Goal: Complete application form: Complete application form

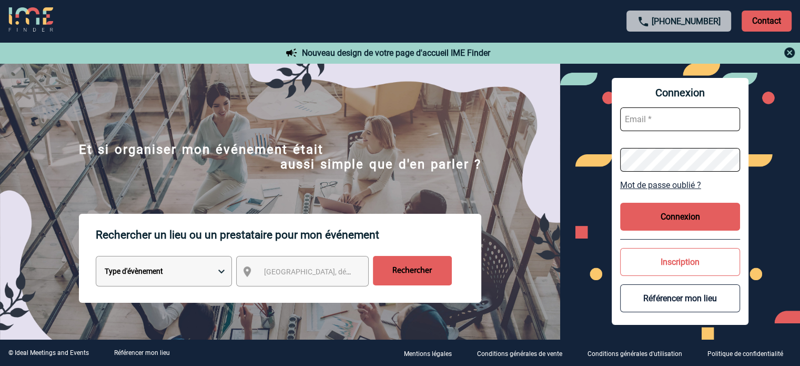
type input "[EMAIL_ADDRESS][DOMAIN_NAME]"
click at [657, 216] on button "Connexion" at bounding box center [680, 217] width 120 height 28
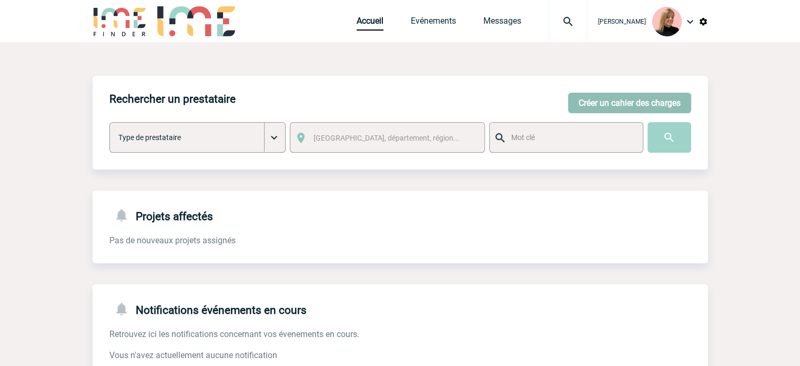
click at [602, 103] on button "Créer un cahier des charges" at bounding box center [629, 103] width 123 height 21
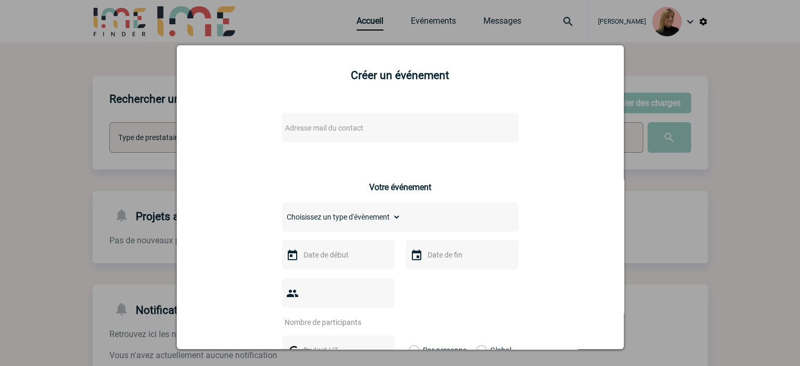
click at [363, 132] on span "Adresse mail du contact" at bounding box center [373, 127] width 184 height 15
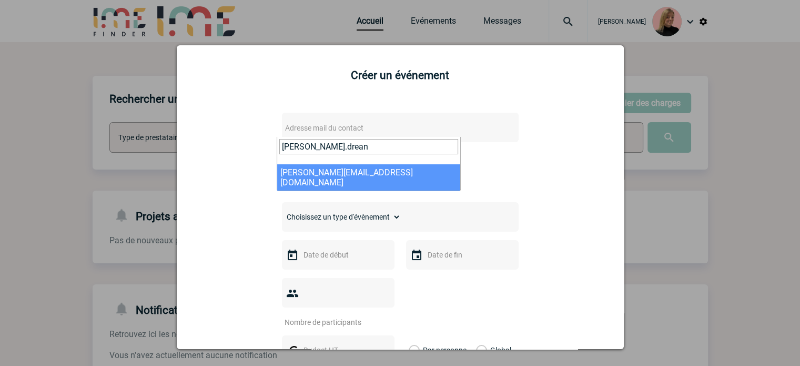
type input "[PERSON_NAME].drean"
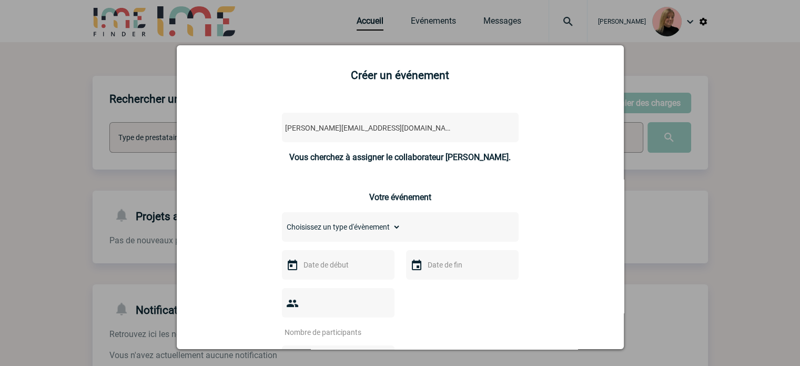
select select "132823"
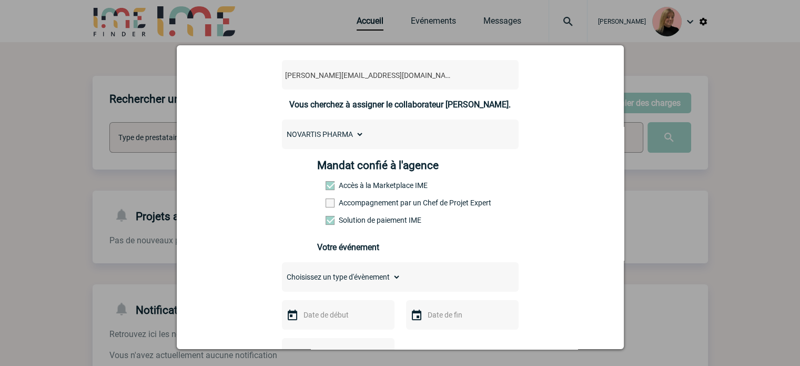
click at [357, 204] on label "Accompagnement par un Chef de Projet Expert" at bounding box center [349, 202] width 46 height 8
click at [0, 0] on input "Accompagnement par un Chef de Projet Expert" at bounding box center [0, 0] width 0 height 0
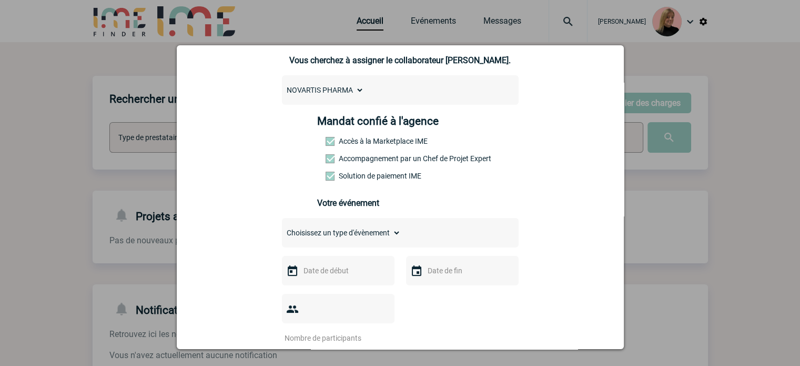
scroll to position [158, 0]
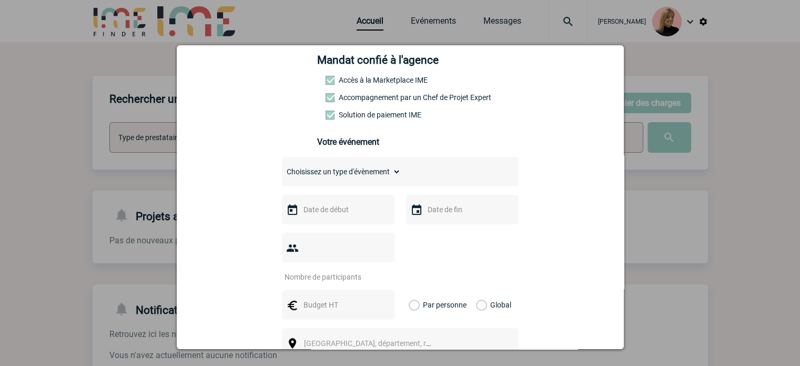
click at [356, 172] on select "Choisissez un type d'évènement Séminaire avec nuitée Séminaire sans nuitée Repa…" at bounding box center [341, 171] width 119 height 15
select select "2"
click at [282, 167] on select "Choisissez un type d'évènement Séminaire avec nuitée Séminaire sans nuitée Repa…" at bounding box center [341, 171] width 119 height 15
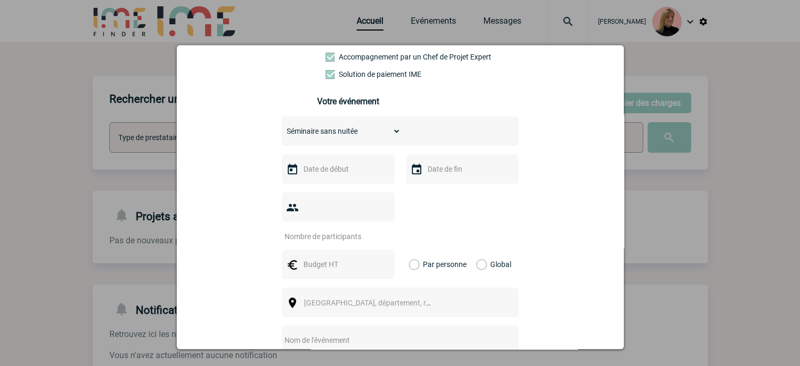
scroll to position [263, 0]
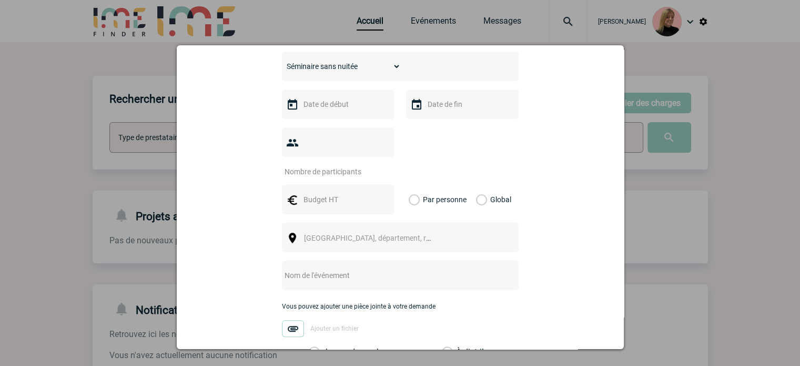
click at [341, 106] on input "text" at bounding box center [337, 104] width 73 height 14
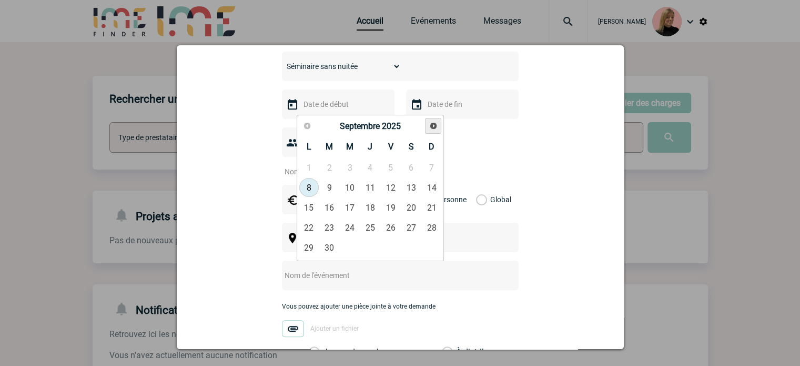
click at [429, 127] on span "Suivant" at bounding box center [433, 126] width 8 height 8
click at [366, 206] on link "13" at bounding box center [369, 207] width 19 height 19
type input "[DATE]"
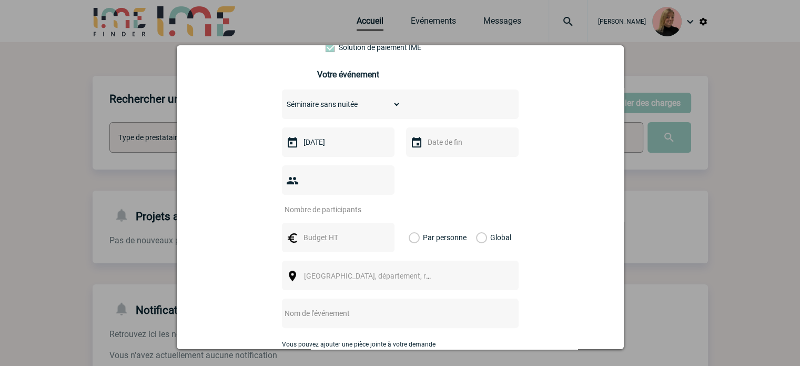
scroll to position [210, 0]
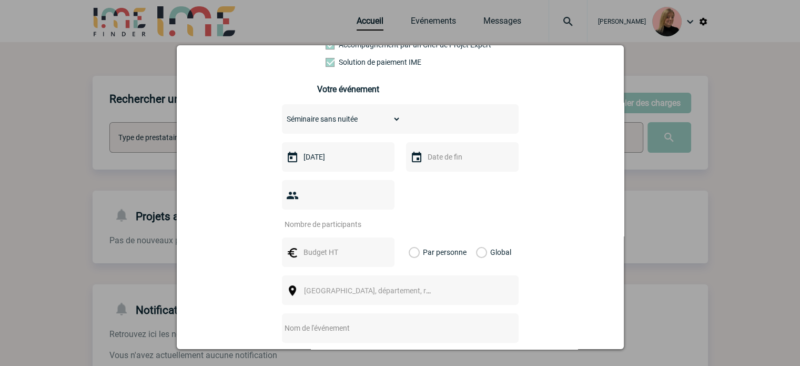
click at [336, 217] on input "number" at bounding box center [331, 224] width 99 height 14
type input "9"
click at [338, 245] on input "text" at bounding box center [337, 252] width 73 height 14
type input "2"
click at [317, 245] on input "text" at bounding box center [337, 252] width 73 height 14
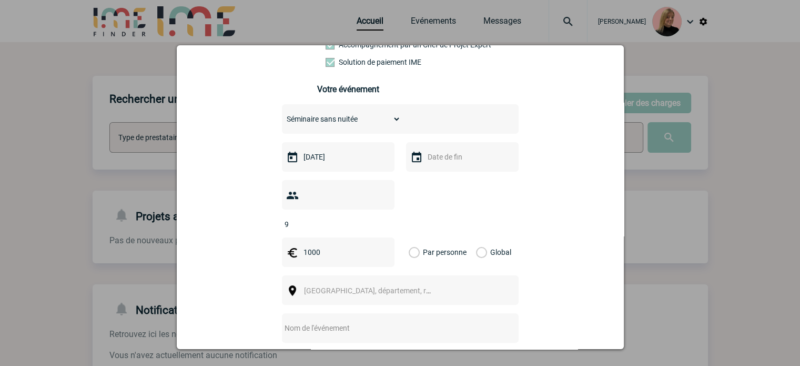
type input "1000"
click at [482, 237] on div "Global" at bounding box center [492, 251] width 35 height 29
click at [476, 241] on label "Global" at bounding box center [479, 251] width 7 height 29
click at [0, 0] on input "Global" at bounding box center [0, 0] width 0 height 0
click at [383, 275] on div "[GEOGRAPHIC_DATA], département, région..." at bounding box center [400, 289] width 237 height 29
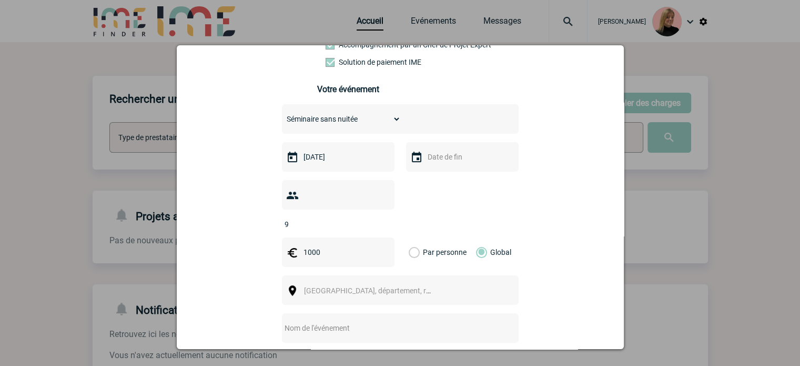
click at [382, 275] on div "[GEOGRAPHIC_DATA], département, région..." at bounding box center [400, 289] width 237 height 29
drag, startPoint x: 324, startPoint y: 273, endPoint x: 351, endPoint y: 269, distance: 27.0
click at [325, 286] on span "[GEOGRAPHIC_DATA], département, région..." at bounding box center [377, 290] width 146 height 8
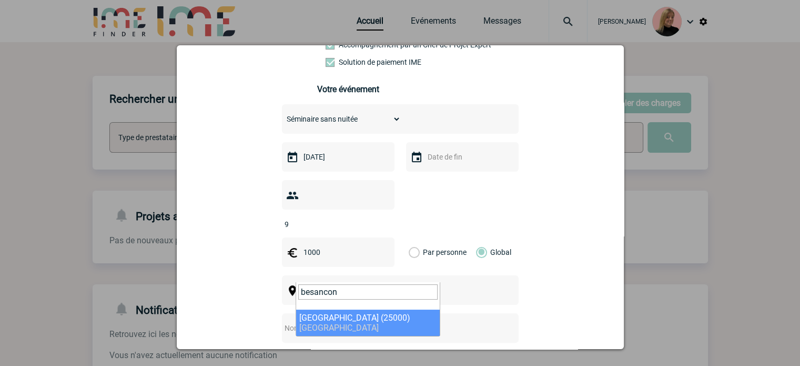
type input "besancon"
select select "9752"
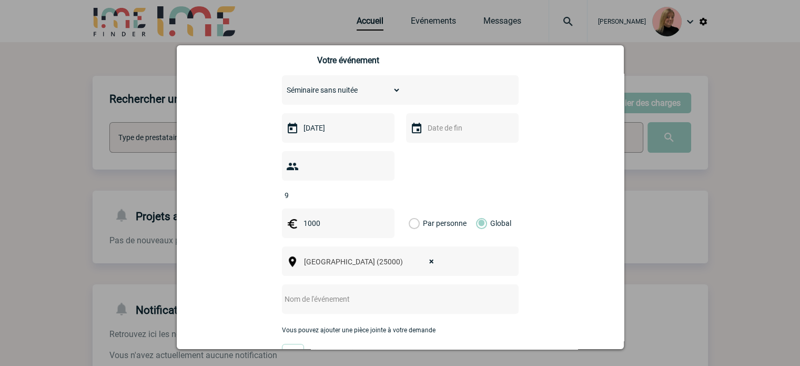
scroll to position [263, 0]
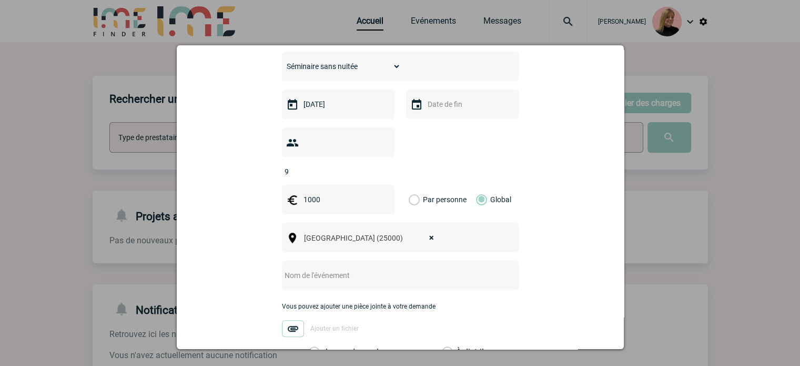
click at [319, 268] on input "text" at bounding box center [386, 275] width 209 height 14
paste input "Board IRFC"
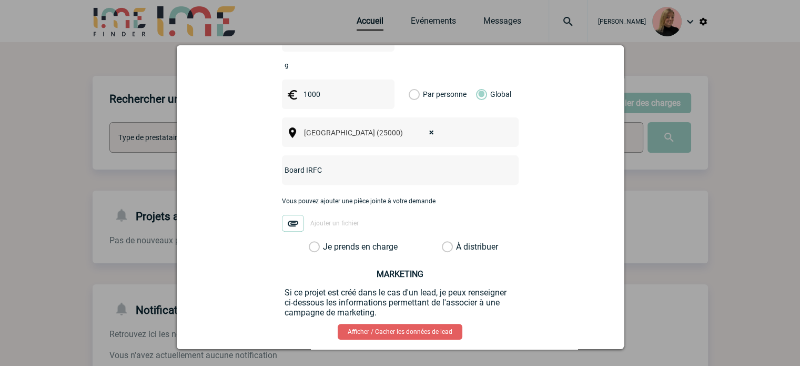
type input "Board IRFC"
click at [327, 241] on label "Je prends en charge" at bounding box center [318, 246] width 18 height 11
click at [0, 0] on input "Je prends en charge" at bounding box center [0, 0] width 0 height 0
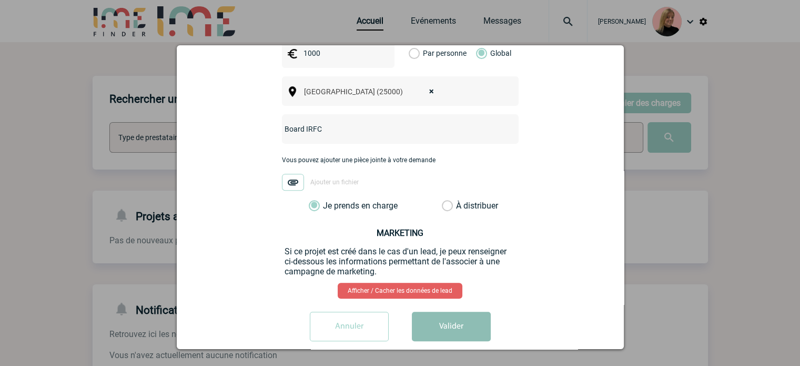
click at [450, 311] on button "Valider" at bounding box center [451, 325] width 79 height 29
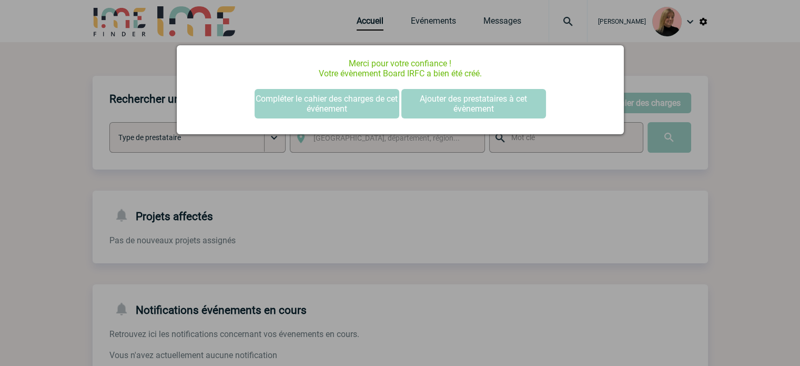
scroll to position [0, 0]
click at [341, 95] on button "Compléter le cahier des charges de cet événement" at bounding box center [327, 103] width 145 height 29
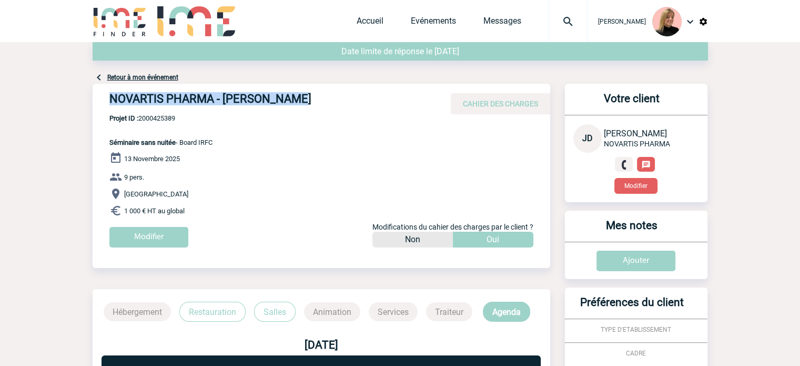
drag, startPoint x: 107, startPoint y: 100, endPoint x: 328, endPoint y: 96, distance: 221.0
click at [328, 96] on div "NOVARTIS PHARMA - Julien DREAN CAHIER DES CHARGES" at bounding box center [322, 99] width 458 height 31
copy h4 "NOVARTIS PHARMA - Julien DREAN"
